Goal: Task Accomplishment & Management: Manage account settings

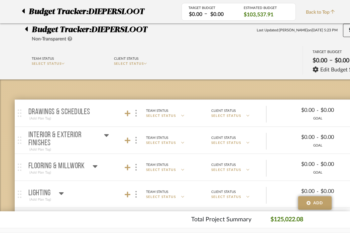
click at [24, 11] on icon at bounding box center [23, 11] width 3 height 5
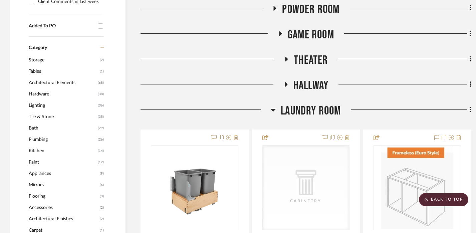
scroll to position [480, 0]
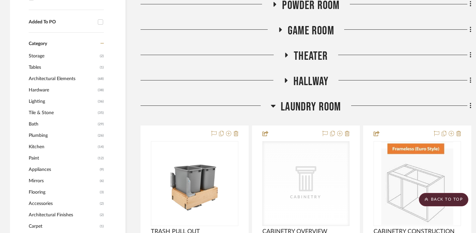
click at [327, 109] on span "Laundry Room" at bounding box center [311, 107] width 60 height 14
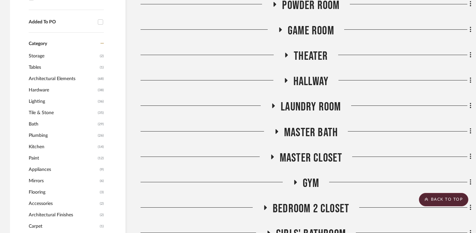
click at [321, 128] on span "Master Bath" at bounding box center [311, 133] width 54 height 14
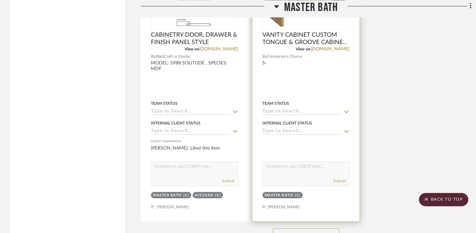
scroll to position [1322, 0]
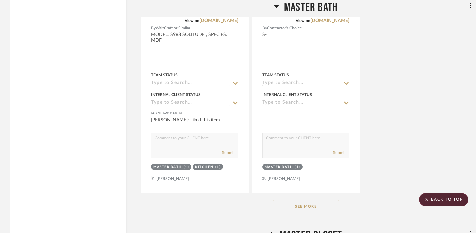
click at [305, 201] on button "See More" at bounding box center [306, 206] width 67 height 13
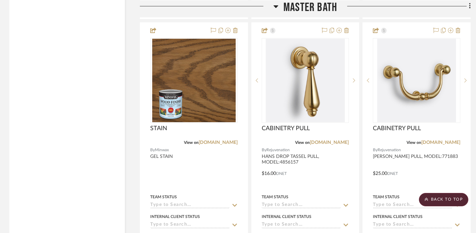
scroll to position [1495, 1]
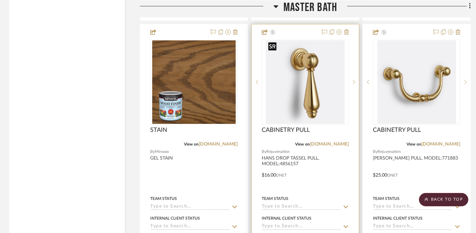
click at [299, 81] on img "0" at bounding box center [305, 81] width 79 height 83
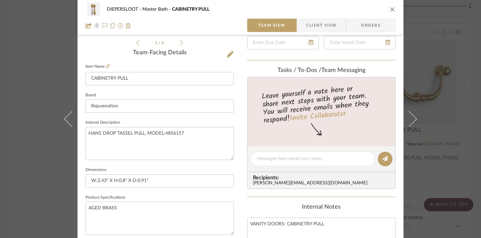
scroll to position [160, 0]
click at [192, 181] on input "W:2.43" X H:0.8" X D:0.91"" at bounding box center [159, 180] width 148 height 13
paste input "Double 35 qt. Pullout Bottom Mount Wood and Silver Waste Container w/ Rev-A-Mot…"
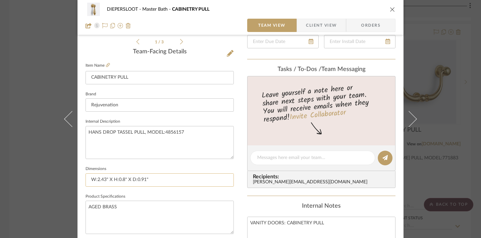
type input "Double 35 qt. Pullout Bottom Mount Wood and Silver Waste Container w/ Rev-A-Mot…"
click at [192, 181] on input "Double 35 qt. Pullout Bottom Mount Wood and Silver Waste Container w/ Rev-A-Mot…" at bounding box center [159, 180] width 148 height 13
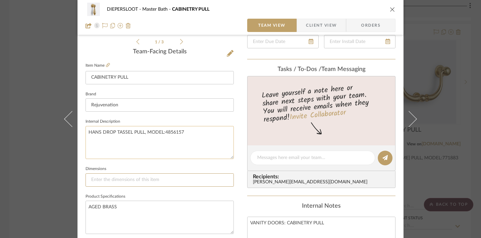
scroll to position [0, 0]
paste input "W:2.43" X H:0.8" X D:0.91""
click at [87, 179] on input "W:2.43" X H:0.8" X D:0.91"" at bounding box center [159, 180] width 148 height 13
type input "W:2.43" X H:0.8" X D:0.91""
click at [86, 132] on textarea "HANS DROP TASSEL PULL, MODEL:4856157" at bounding box center [159, 142] width 148 height 33
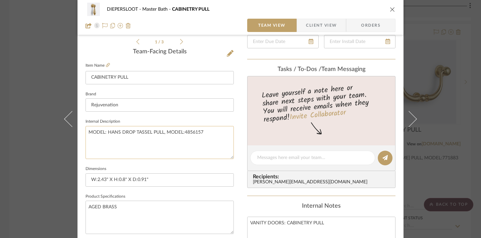
drag, startPoint x: 181, startPoint y: 132, endPoint x: 162, endPoint y: 132, distance: 19.7
click at [162, 132] on textarea "MODEL: HANS DROP TASSEL PULL, MODEL:4856157" at bounding box center [159, 142] width 148 height 33
type textarea "MODEL: [PERSON_NAME] DROP TASSEL PULL 4856157"
click at [87, 205] on textarea "AGED BRASS" at bounding box center [159, 217] width 148 height 33
type textarea "COLOR/FINISH: AGED BRASS"
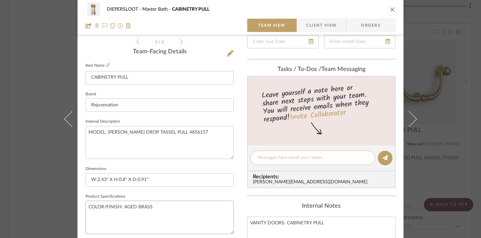
scroll to position [382, 0]
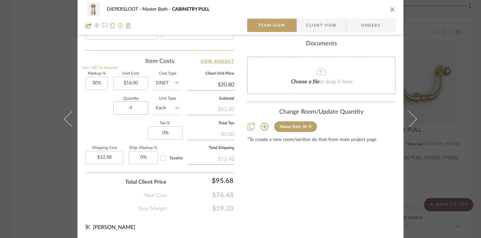
click at [129, 109] on input "4" at bounding box center [130, 107] width 35 height 13
type input "6"
type input "$18.72"
click at [349, 156] on div "DIEPERSLOOT Master Bath CABINETRY PULL Team View Client View Orders 1 / 3 Team-…" at bounding box center [240, 119] width 481 height 238
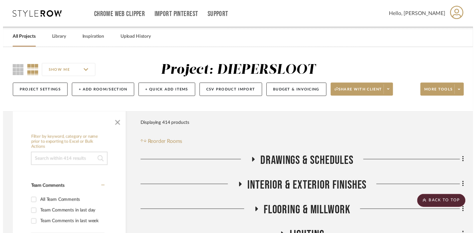
scroll to position [1495, 1]
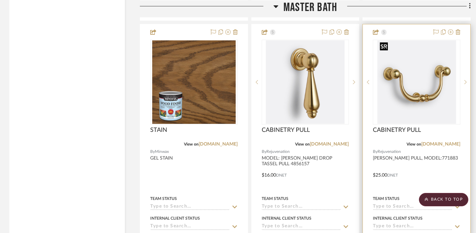
click at [349, 92] on img "0" at bounding box center [416, 81] width 79 height 83
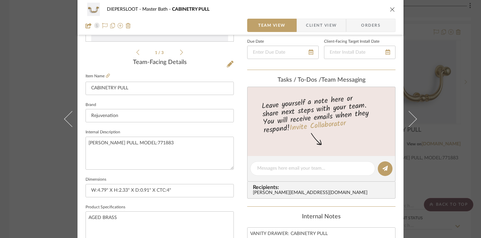
scroll to position [150, 0]
drag, startPoint x: 152, startPoint y: 142, endPoint x: 131, endPoint y: 142, distance: 21.4
click at [131, 142] on textarea "[PERSON_NAME] PULL, MODEL:771883" at bounding box center [159, 153] width 148 height 33
type textarea "HANS DRAWER PULL 771883"
click at [181, 192] on input "W:4.79" X H:2.33" X D:0.91" X CTC:4"" at bounding box center [159, 190] width 148 height 13
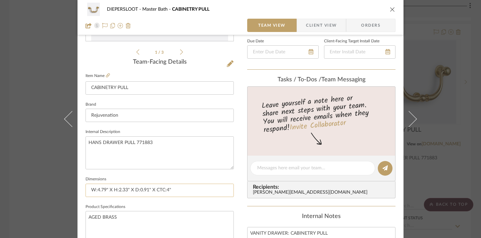
click at [181, 192] on input "W:4.79" X H:2.33" X D:0.91" X CTC:4"" at bounding box center [159, 190] width 148 height 13
click at [181, 193] on input "W:4.79" X H:2.33" X D:0.91" X CTC:4"" at bounding box center [159, 190] width 148 height 13
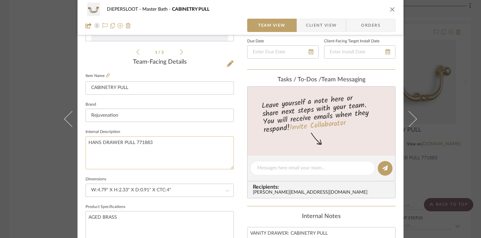
click at [86, 141] on textarea "HANS DRAWER PULL 771883" at bounding box center [159, 153] width 148 height 33
type textarea "MODEL: [PERSON_NAME] PULL 771883"
click at [85, 216] on textarea "AGED BRASS" at bounding box center [159, 227] width 148 height 33
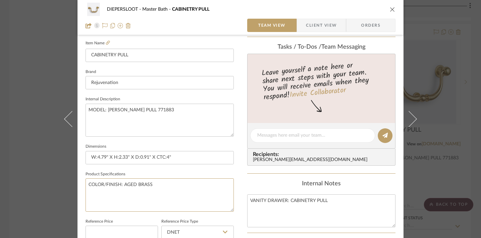
scroll to position [184, 0]
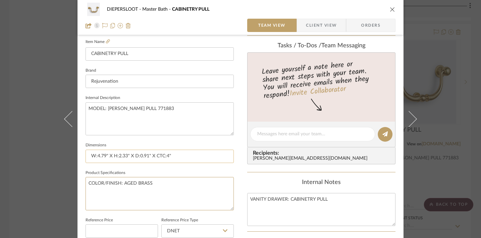
type textarea "COLOR/FINISH: AGED BRASS"
click at [86, 159] on input "W:4.79" X H:2.33" X D:0.91" X CTC:4"" at bounding box center [159, 156] width 148 height 13
click at [89, 154] on input "W:4.79" X H:2.33" X D:0.91" X CTC:4"" at bounding box center [159, 156] width 148 height 13
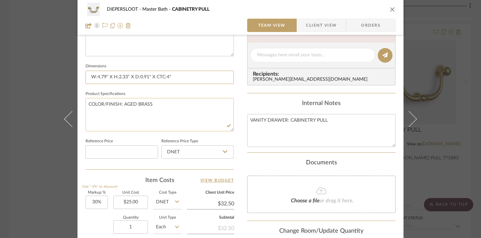
scroll to position [301, 0]
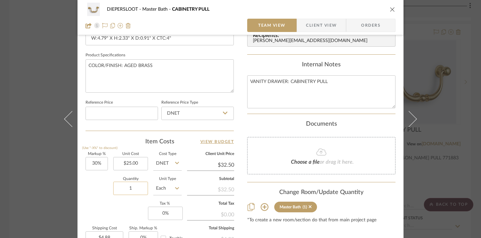
click at [135, 189] on input "1" at bounding box center [130, 188] width 35 height 13
type input "5"
click at [250, 189] on div "Change Room/Update Quantity" at bounding box center [321, 192] width 148 height 7
type input "$24.38"
click at [349, 173] on div "DIEPERSLOOT Master Bath CABINETRY PULL Team View Client View Orders 1 / 3 Team-…" at bounding box center [240, 119] width 481 height 238
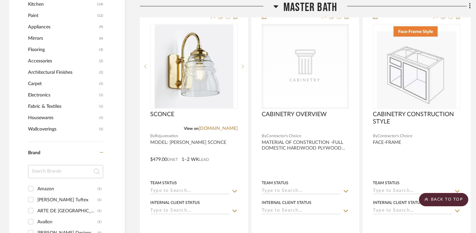
scroll to position [0, 1]
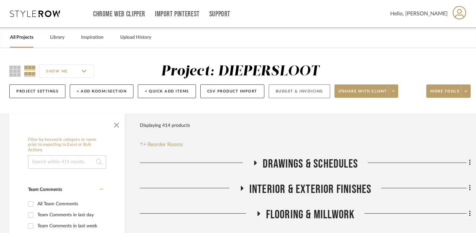
click at [302, 88] on button "Budget & Invoicing" at bounding box center [299, 91] width 61 height 14
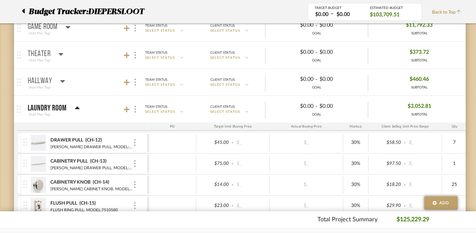
scroll to position [506, 1]
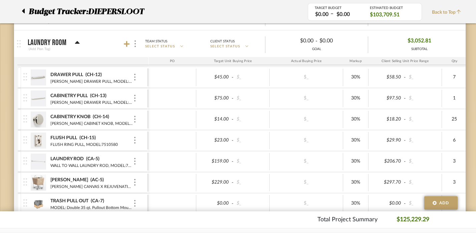
click at [76, 40] on icon at bounding box center [77, 43] width 5 height 8
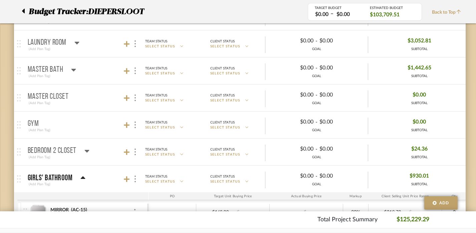
click at [73, 69] on icon at bounding box center [73, 70] width 5 height 3
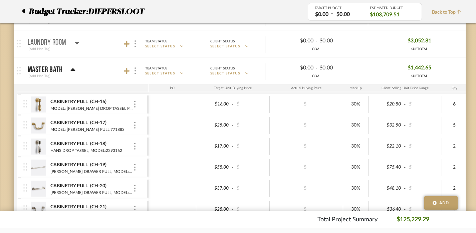
click at [24, 12] on icon at bounding box center [23, 11] width 3 height 5
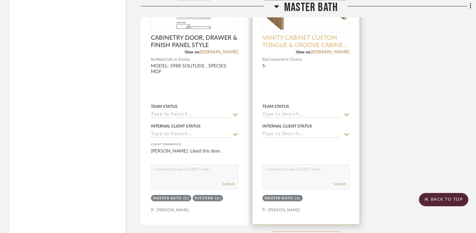
scroll to position [1317, 0]
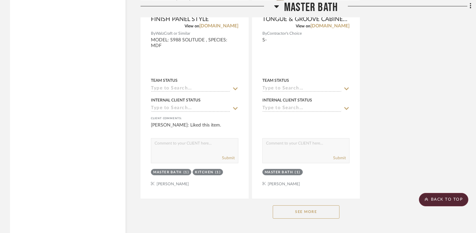
click at [317, 210] on button "See More" at bounding box center [306, 211] width 67 height 13
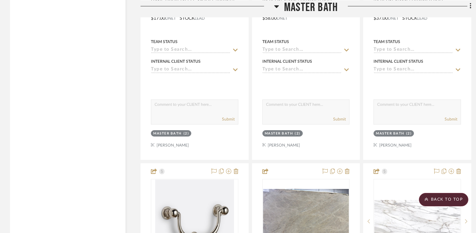
scroll to position [1814, 0]
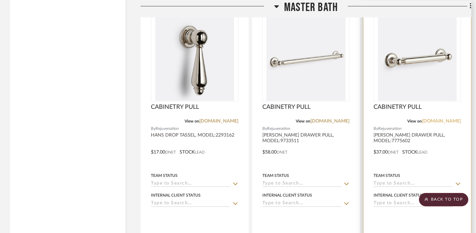
click at [349, 120] on link "[DOMAIN_NAME]" at bounding box center [441, 121] width 39 height 5
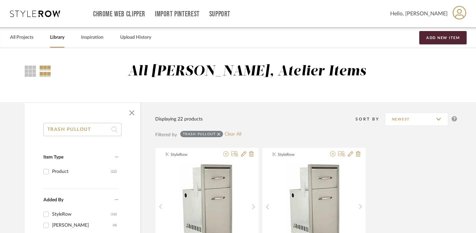
click at [97, 130] on input "TRASH PULLOUT" at bounding box center [82, 129] width 78 height 13
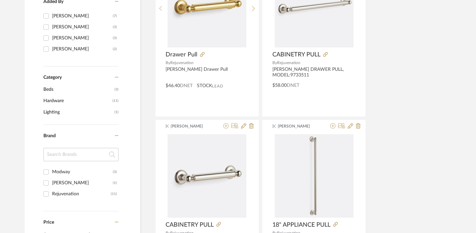
scroll to position [198, 0]
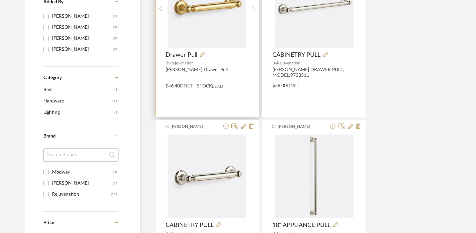
type input "ELOISE"
click at [232, 94] on div "Emma Kent Drawer Pull By Rejuvenation Eloise Drawer Pull $46.40 DNET STOCK Lead" at bounding box center [207, 33] width 103 height 167
click at [213, 42] on img "0" at bounding box center [207, 5] width 79 height 83
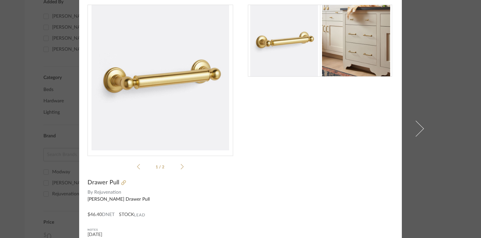
scroll to position [0, 0]
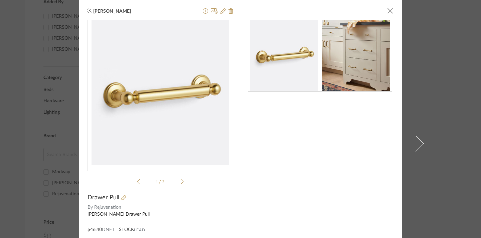
click at [402, 70] on div "Emma Kent × 1 / 2 Drawer Pull By Rejuvenation Eloise Drawer Pull $46.40 DNET ST…" at bounding box center [240, 119] width 481 height 238
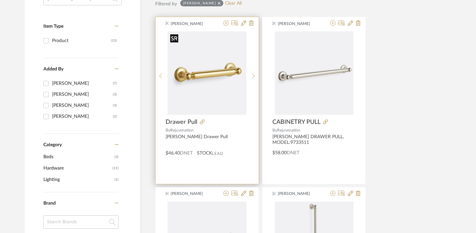
scroll to position [130, 0]
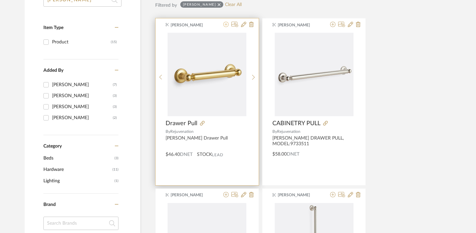
click at [225, 26] on icon at bounding box center [225, 24] width 5 height 5
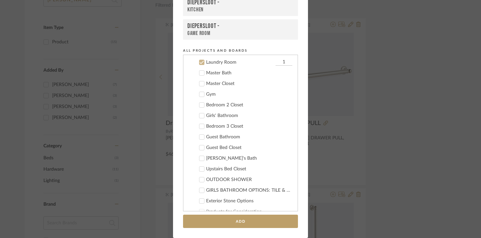
scroll to position [267, 0]
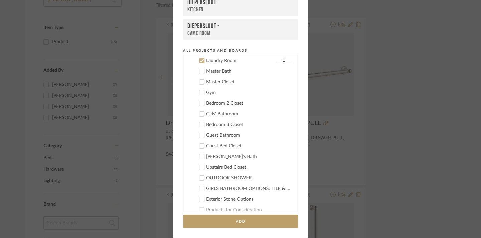
click at [219, 71] on div "Master Bath" at bounding box center [249, 72] width 86 height 6
click at [218, 59] on div "Laundry Room" at bounding box center [240, 61] width 68 height 6
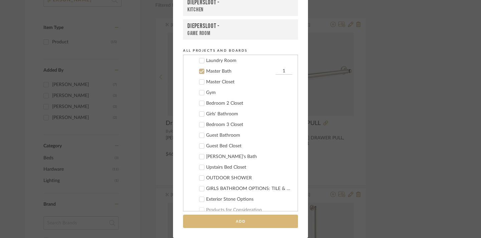
click at [251, 226] on button "Add" at bounding box center [240, 222] width 115 height 14
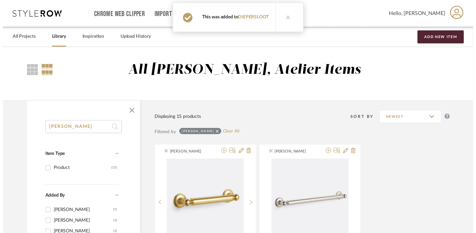
scroll to position [130, 0]
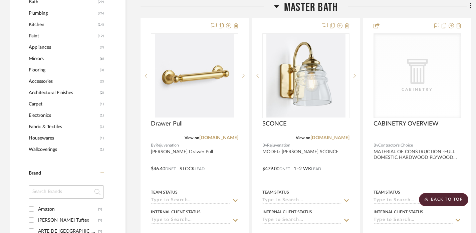
scroll to position [613, 0]
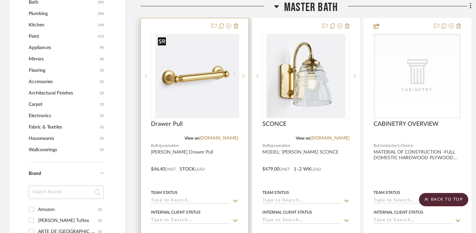
click at [194, 72] on div at bounding box center [194, 76] width 87 height 85
click at [227, 84] on img "0" at bounding box center [194, 75] width 79 height 83
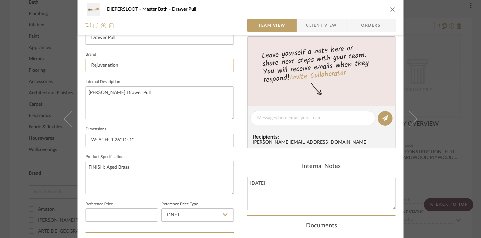
scroll to position [204, 0]
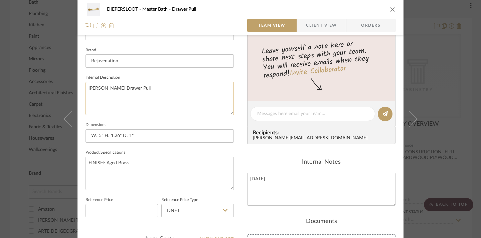
click at [86, 86] on textarea "Eloise Drawer Pull" at bounding box center [159, 98] width 148 height 33
type textarea "MODEL: Eloise Drawer Pull"
drag, startPoint x: 283, startPoint y: 180, endPoint x: 223, endPoint y: 181, distance: 59.4
click at [223, 181] on div "DIEPERSLOOT Master Bath Drawer Pull Team View Client View Orders 1 / 2 Team-Fac…" at bounding box center [240, 109] width 326 height 617
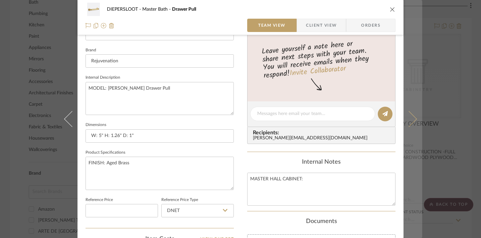
type textarea "MASTER HALL CABINET:"
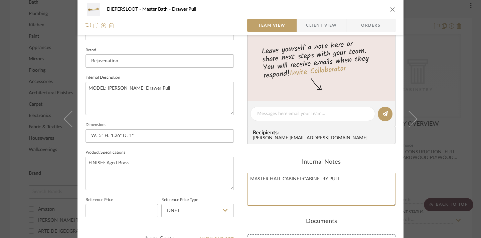
type textarea "MASTER HALL CABINET:CABINETRY PULL"
click at [321, 166] on div "Internal Notes MASTER HALL CABINET:CABINETRY PULL" at bounding box center [321, 182] width 148 height 47
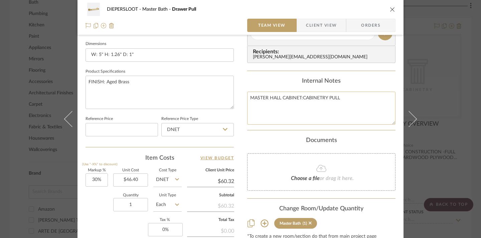
scroll to position [326, 0]
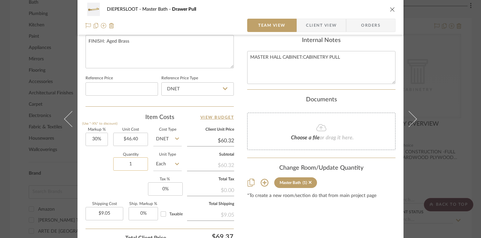
click at [122, 160] on input "1" at bounding box center [130, 164] width 35 height 13
type input "2"
click at [106, 182] on div "Markup % (Use "-X%" to discount) 30% Unit Cost $46.40 Cost Type DNET Client Uni…" at bounding box center [159, 176] width 148 height 97
type input "$18.10"
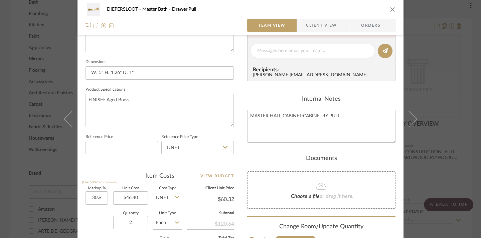
scroll to position [177, 0]
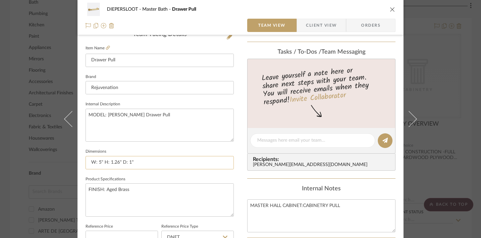
click at [186, 163] on input "W: 5" H: 1.26" D: 1"" at bounding box center [159, 162] width 148 height 13
type input "W: 5" H: 1.26" D: 1" CTC" 4""
click at [247, 178] on summary-project-messaging "Tasks / To-Dos / team Messaging Leave yourself a note here or share next steps …" at bounding box center [321, 114] width 148 height 130
click at [447, 165] on div "DIEPERSLOOT Master Bath Drawer Pull Team View Client View Orders 1 / 2 Team-Fac…" at bounding box center [240, 119] width 481 height 238
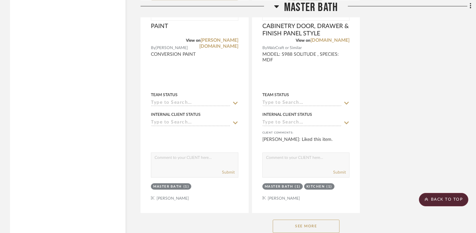
scroll to position [1321, 0]
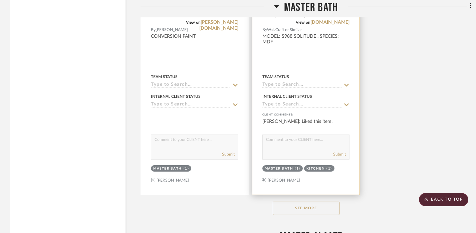
click at [319, 203] on button "See More" at bounding box center [306, 208] width 67 height 13
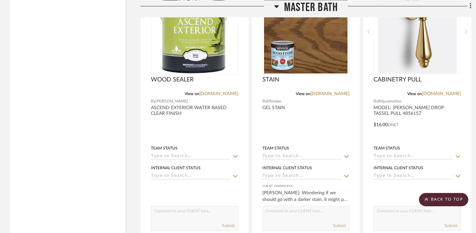
scroll to position [1547, 0]
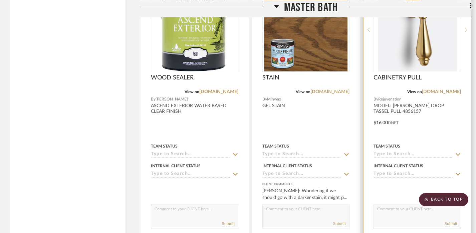
click at [0, 0] on img at bounding box center [0, 0] width 0 height 0
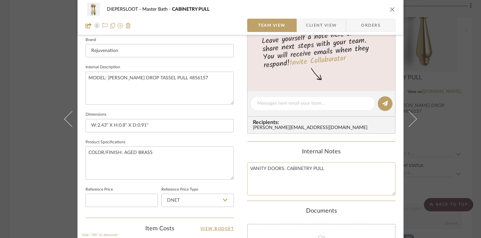
scroll to position [225, 0]
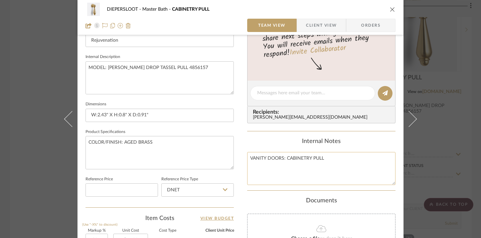
click at [281, 155] on textarea "VANITY DOORS: CABINETRY PULL" at bounding box center [321, 168] width 148 height 33
type textarea "VANITY DOORS& MASTER HALL CABINETRY: CABINETRY PULL"
click at [281, 155] on textarea "VANITY DOORS& MASTER HALL CABINET: CABINETRY PULL" at bounding box center [321, 168] width 148 height 33
type textarea "VANITY DOORS & MASTER HALL CABINET: CABINETRY PULL"
click at [356, 144] on div "Internal Notes" at bounding box center [321, 141] width 148 height 7
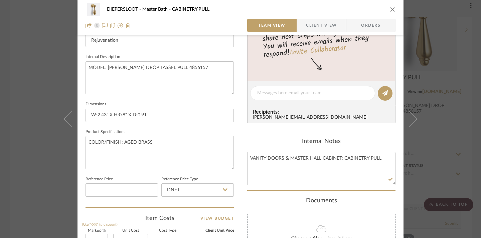
click at [459, 145] on div "DIEPERSLOOT Master Bath CABINETRY PULL Team View Client View Orders 1 / 3 Team-…" at bounding box center [240, 119] width 481 height 238
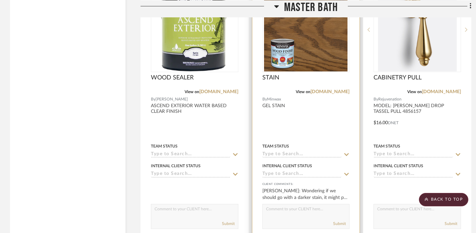
scroll to position [1715, 0]
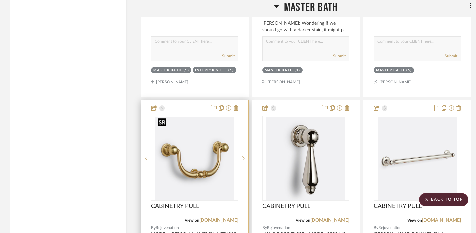
click at [0, 0] on img at bounding box center [0, 0] width 0 height 0
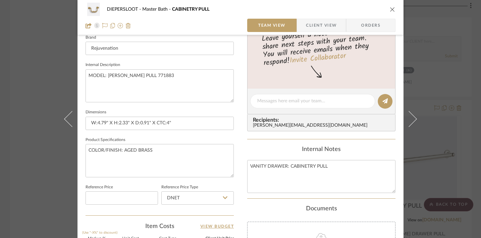
scroll to position [221, 0]
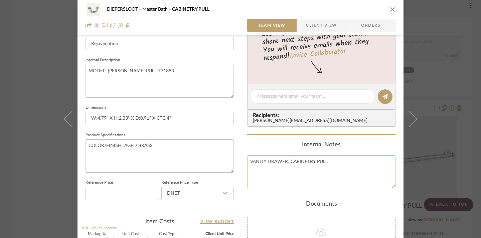
click at [285, 162] on textarea "VANITY DRAWER: CABINETRY PULL" at bounding box center [321, 172] width 148 height 33
type textarea "VANITY DRAWER & : CABINETRY PULL"
type textarea "VANITY DRAWER & MASTER HALL CABINET: CABINETRY PULL"
click at [362, 145] on div "Internal Notes" at bounding box center [321, 145] width 148 height 7
click at [449, 124] on div "DIEPERSLOOT Master Bath CABINETRY PULL Team View Client View Orders 1 / 3 Team-…" at bounding box center [240, 119] width 481 height 238
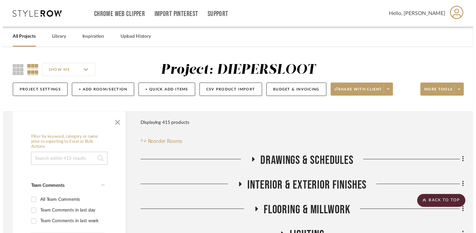
scroll to position [1715, 0]
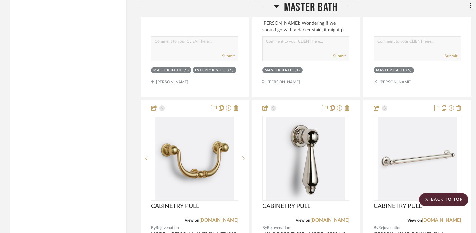
click at [438, 11] on div at bounding box center [405, 8] width 134 height 17
click at [322, 5] on span "Master Bath" at bounding box center [311, 7] width 54 height 14
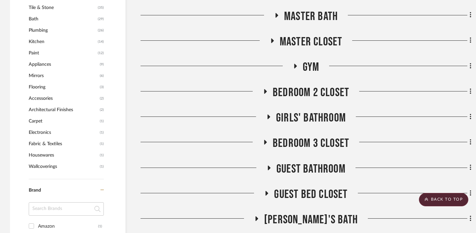
scroll to position [590, 0]
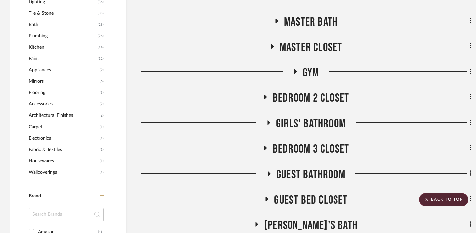
click at [309, 102] on span "Bedroom 2 Closet" at bounding box center [311, 98] width 76 height 14
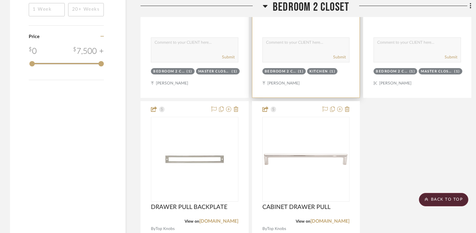
scroll to position [1281, 0]
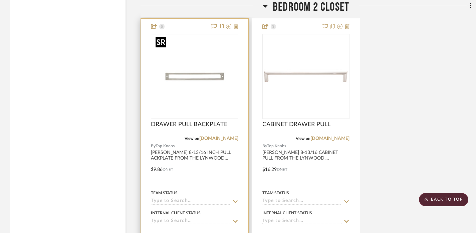
click at [197, 84] on img "0" at bounding box center [194, 76] width 83 height 83
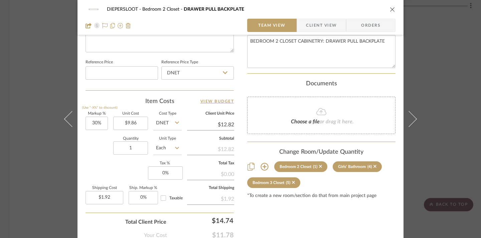
scroll to position [347, 0]
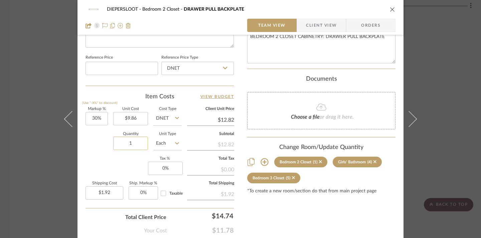
click at [134, 141] on input "1" at bounding box center [130, 143] width 35 height 13
type input "5"
type input "$9.61"
click at [38, 163] on div "DIEPERSLOOT Bedroom 2 Closet DRAWER PULL BACKPLATE Team View Client View Orders…" at bounding box center [240, 119] width 481 height 238
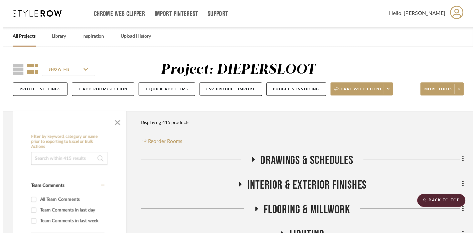
scroll to position [1281, 0]
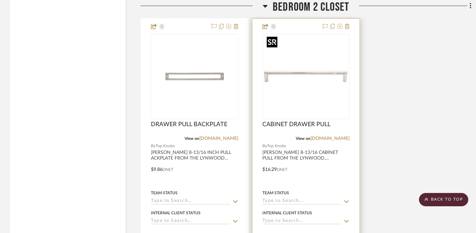
click at [320, 70] on img "0" at bounding box center [305, 76] width 83 height 83
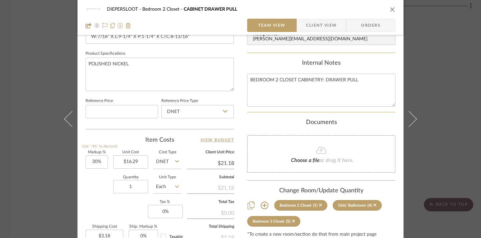
scroll to position [303, 0]
click at [133, 181] on input "1" at bounding box center [130, 186] width 35 height 13
click at [135, 185] on input "1" at bounding box center [130, 186] width 35 height 13
type input "5"
click at [96, 196] on div "Quantity 5 Unit Type Each" at bounding box center [133, 188] width 96 height 24
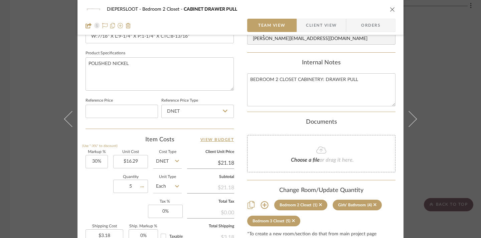
type input "$15.88"
click at [461, 153] on div "DIEPERSLOOT Bedroom 2 Closet CABINET DRAWER PULL Team View Client View Orders T…" at bounding box center [240, 119] width 481 height 238
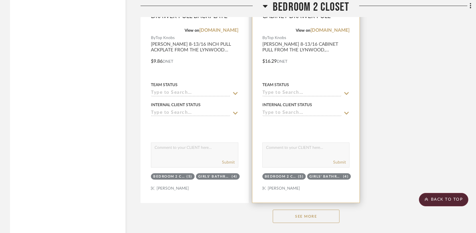
scroll to position [1399, 0]
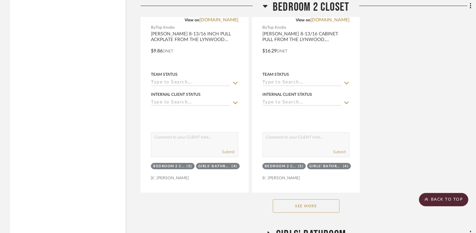
click at [313, 202] on button "See More" at bounding box center [306, 205] width 67 height 13
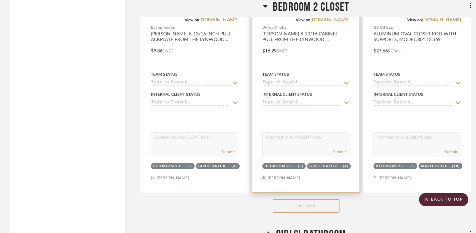
scroll to position [1280, 0]
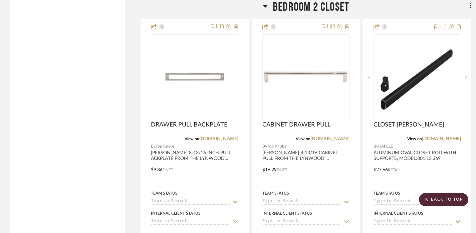
click at [314, 14] on span "Bedroom 2 Closet" at bounding box center [311, 7] width 76 height 14
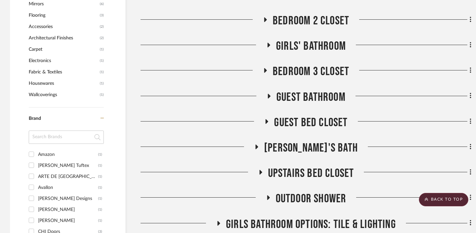
scroll to position [667, 0]
click at [312, 49] on span "Girls' Bathroom" at bounding box center [311, 46] width 70 height 14
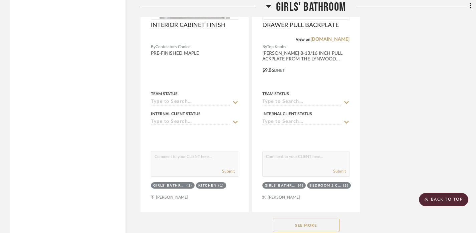
scroll to position [1412, 0]
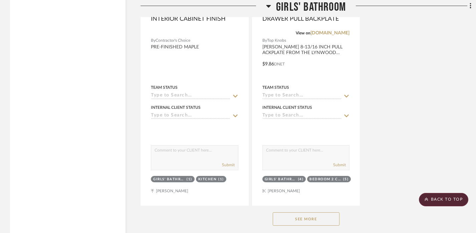
click at [303, 218] on button "See More" at bounding box center [306, 218] width 67 height 13
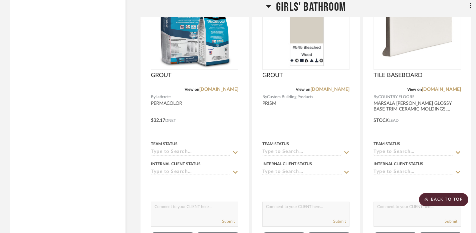
scroll to position [2225, 0]
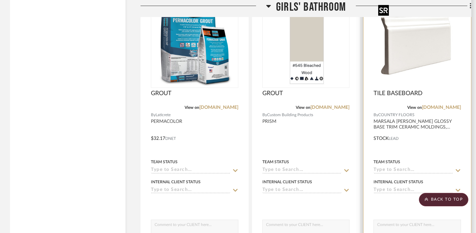
click at [0, 0] on img at bounding box center [0, 0] width 0 height 0
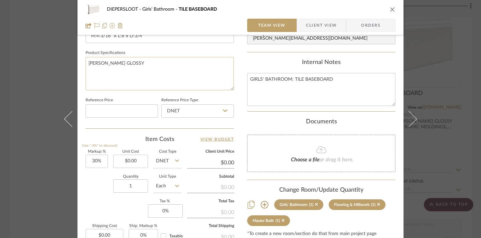
scroll to position [321, 0]
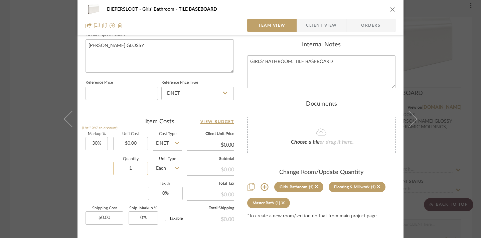
click at [127, 166] on input "1" at bounding box center [130, 168] width 35 height 13
type input "20"
click at [170, 170] on input "Each" at bounding box center [167, 168] width 28 height 13
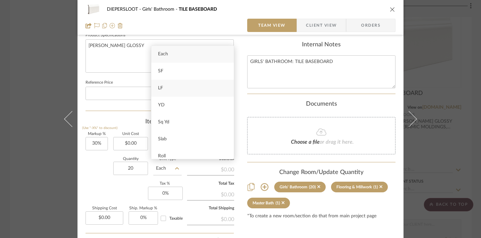
click at [161, 90] on span "LF" at bounding box center [160, 88] width 5 height 5
type input "LF"
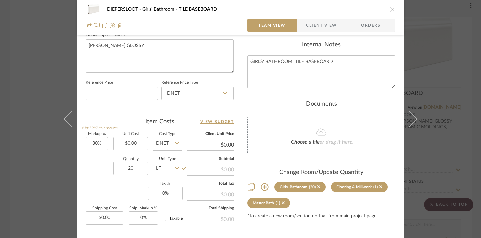
click at [101, 173] on div "Quantity 20 Unit Type LF" at bounding box center [133, 170] width 96 height 24
click at [447, 149] on div "DIEPERSLOOT Girls' Bathroom TILE BASEBOARD Team View Client View Orders Team-Fa…" at bounding box center [240, 119] width 481 height 238
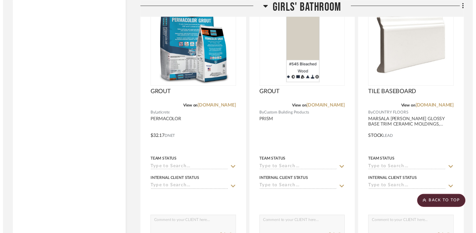
scroll to position [2225, 0]
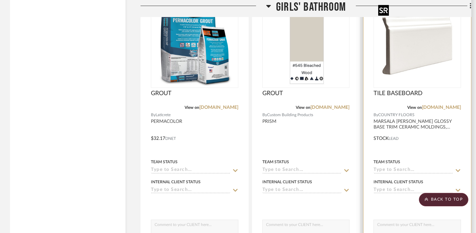
click at [395, 64] on img "0" at bounding box center [417, 45] width 83 height 83
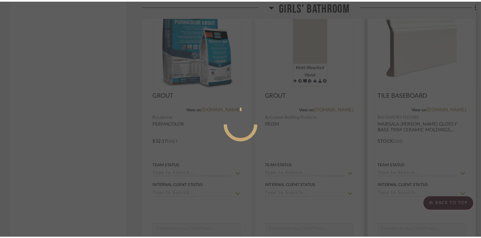
scroll to position [0, 0]
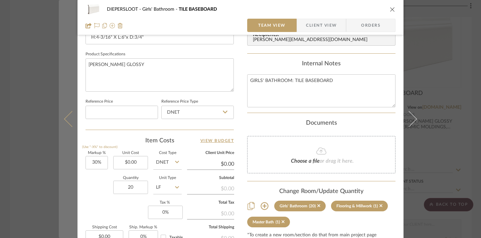
click at [59, 162] on button at bounding box center [68, 119] width 19 height 238
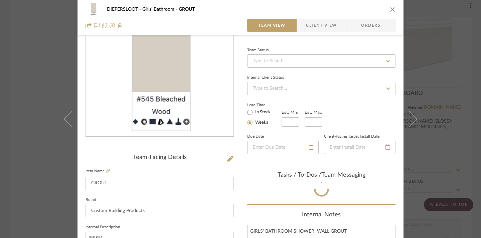
scroll to position [302, 0]
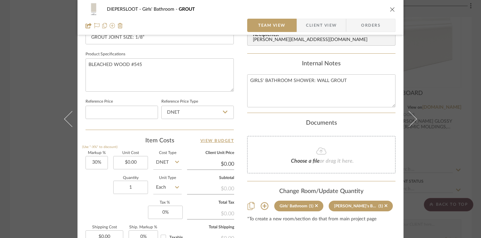
click at [45, 164] on div "DIEPERSLOOT Girls' Bathroom GROUT Team View Client View Orders Team-Facing Deta…" at bounding box center [240, 119] width 481 height 238
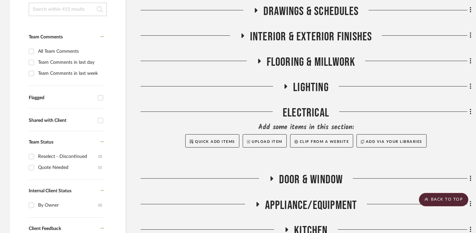
scroll to position [0, 0]
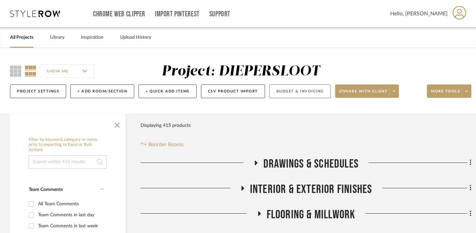
click at [293, 92] on button "Budget & Invoicing" at bounding box center [299, 91] width 61 height 14
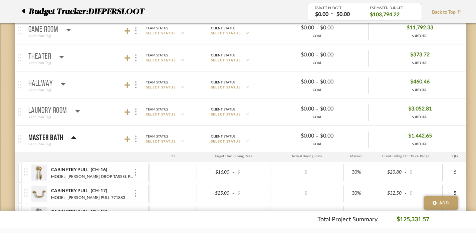
scroll to position [441, 0]
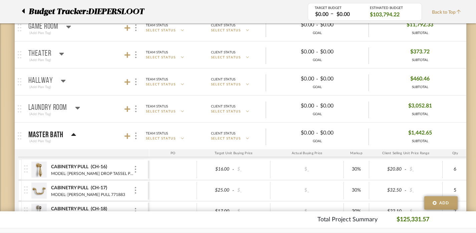
click at [77, 134] on mat-panel-title "Master Bath (Add Plan Tag)" at bounding box center [87, 136] width 118 height 16
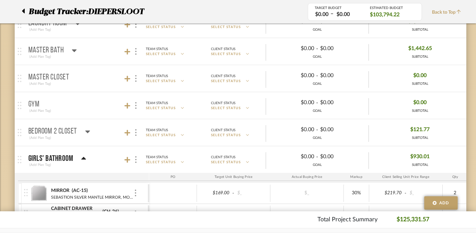
scroll to position [544, 0]
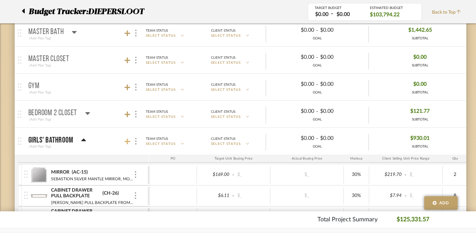
click at [128, 140] on icon at bounding box center [128, 141] width 6 height 7
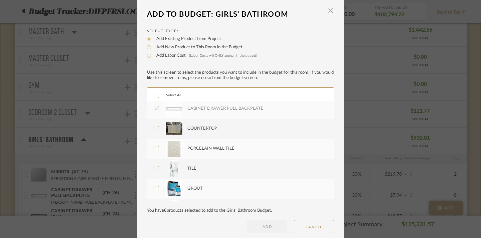
scroll to position [234, 0]
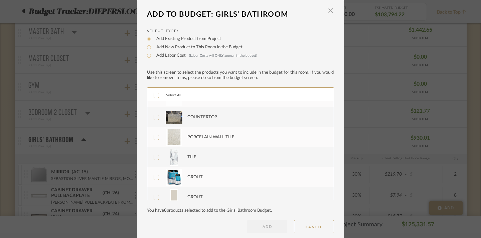
click at [156, 137] on icon at bounding box center [156, 137] width 5 height 5
click at [158, 118] on label "COUNTERTOP" at bounding box center [240, 117] width 172 height 17
click at [155, 153] on label "TILE" at bounding box center [240, 157] width 172 height 17
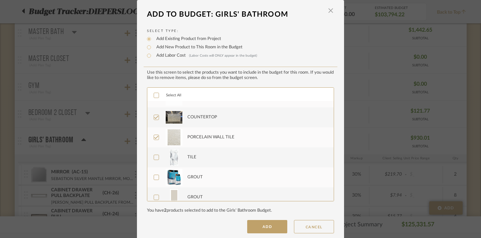
click at [271, 225] on button "ADD" at bounding box center [267, 226] width 40 height 13
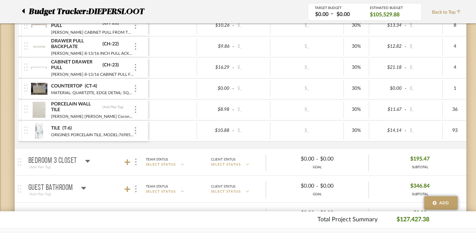
scroll to position [754, 0]
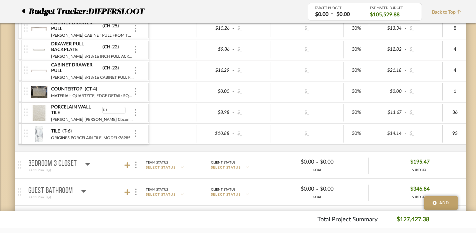
type input "T-12"
click at [172, 113] on div at bounding box center [173, 112] width 48 height 17
